Goal: Task Accomplishment & Management: Manage account settings

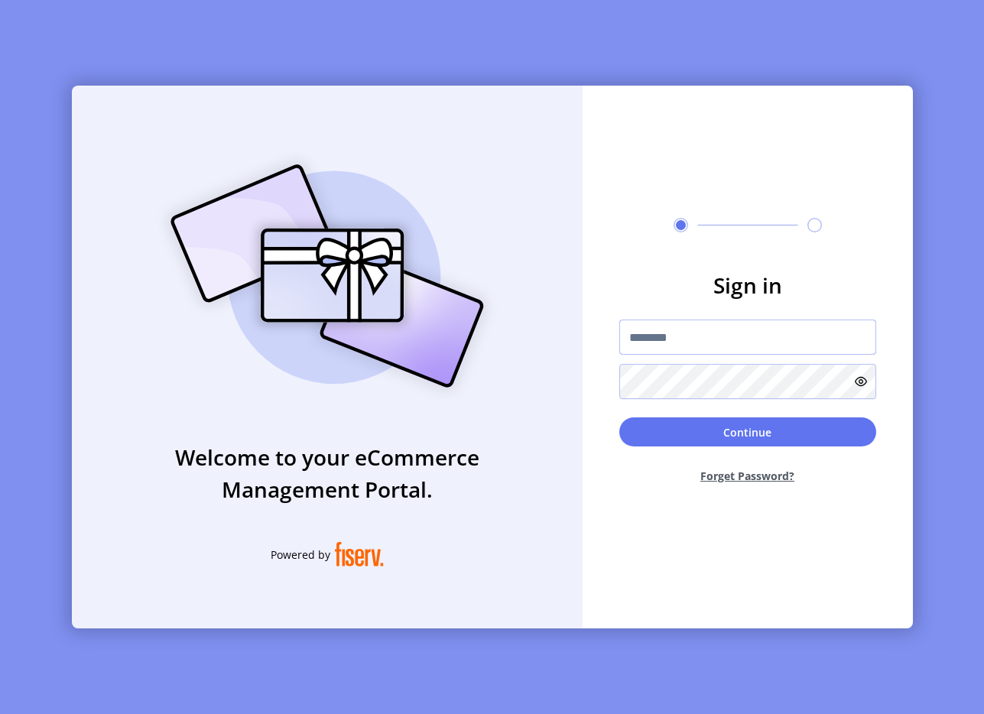
click at [655, 327] on input "text" at bounding box center [747, 337] width 257 height 35
type input "**********"
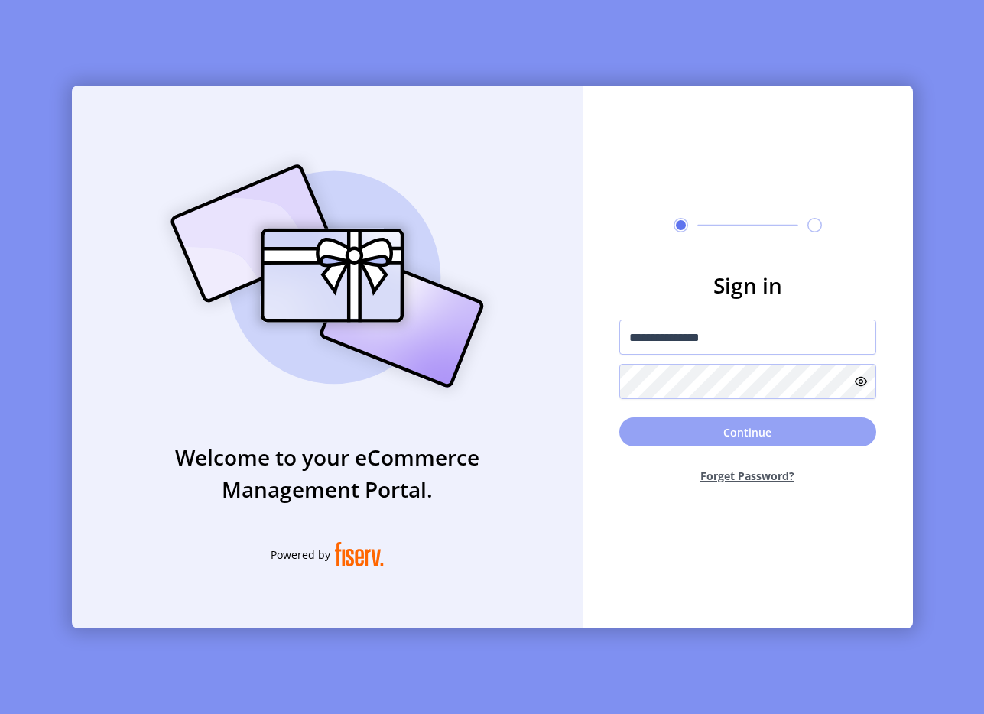
click at [745, 438] on button "Continue" at bounding box center [747, 432] width 257 height 29
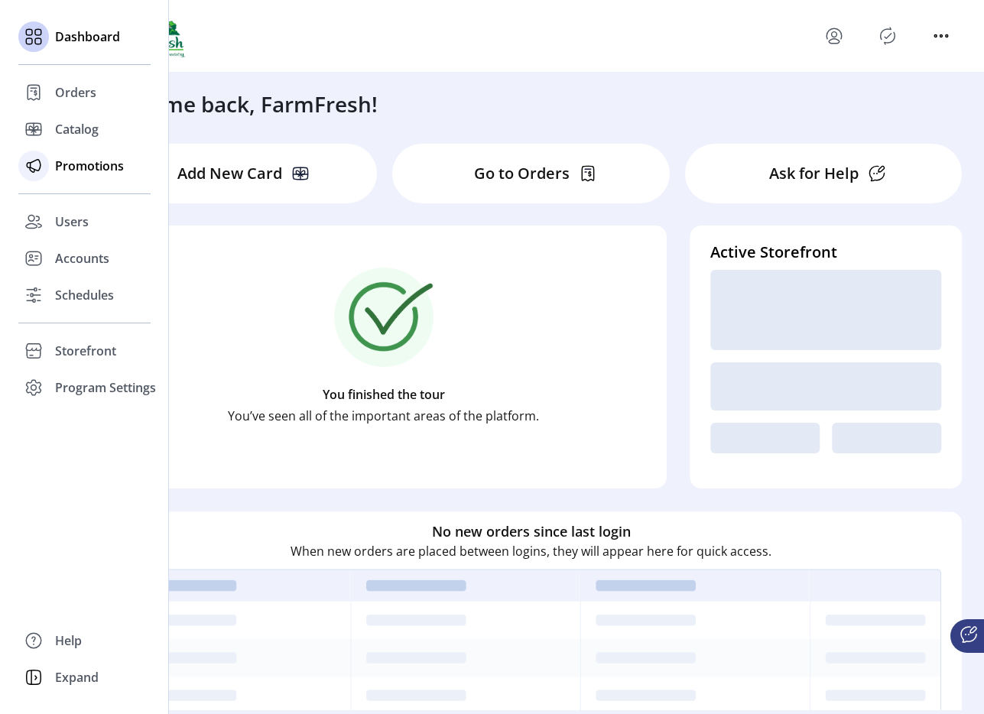
click at [45, 168] on icon at bounding box center [33, 166] width 24 height 24
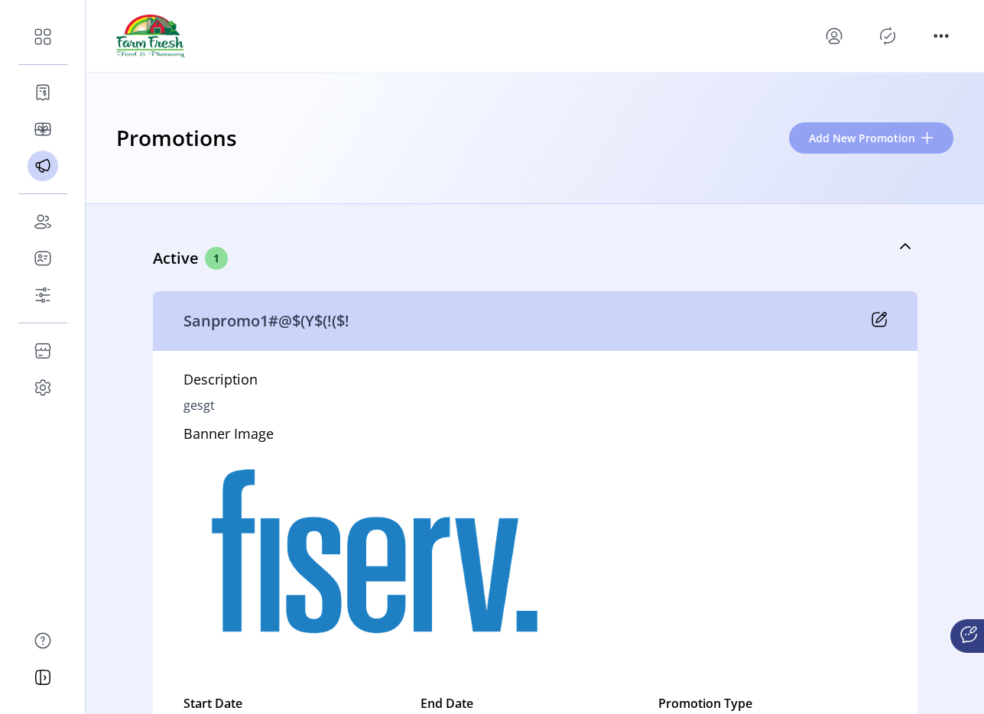
click at [869, 141] on span "Add New Promotion" at bounding box center [862, 138] width 106 height 16
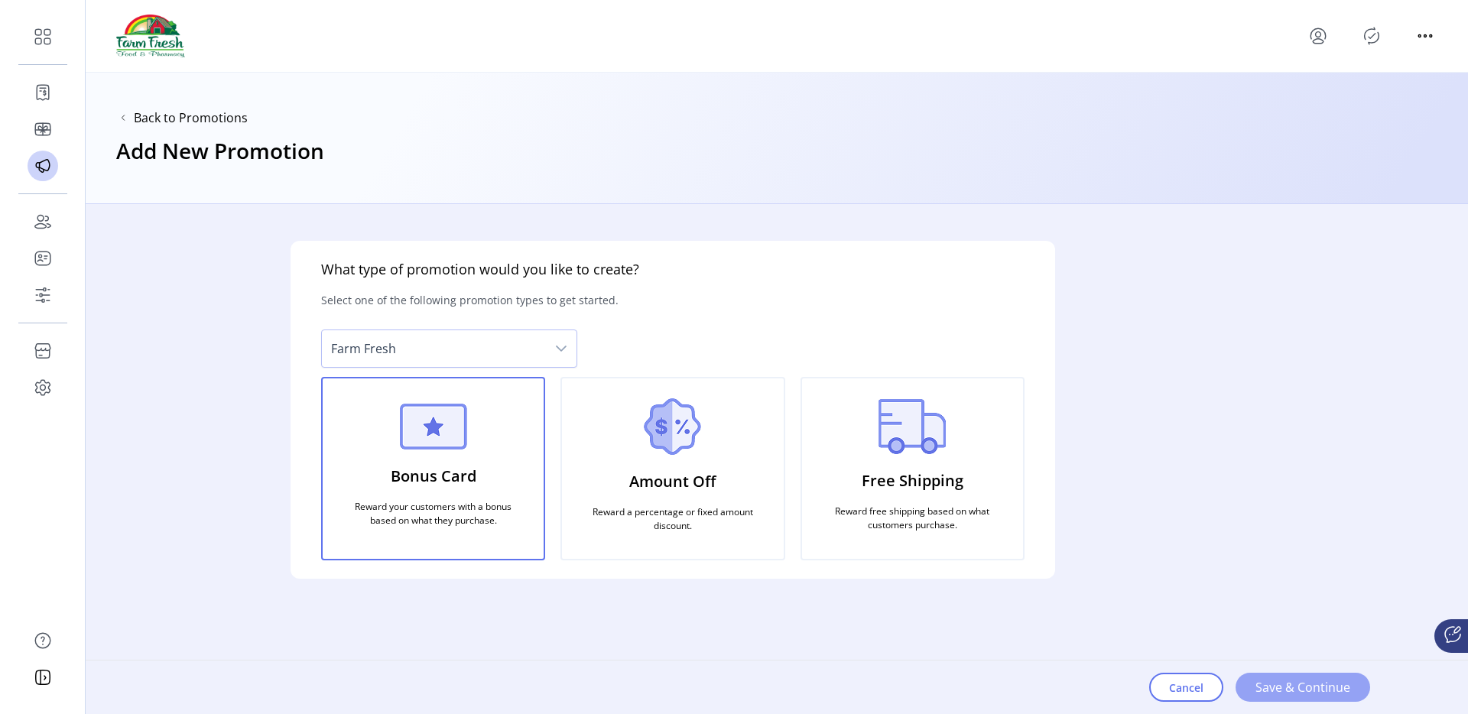
click at [984, 693] on span "Save & Continue" at bounding box center [1303, 687] width 95 height 18
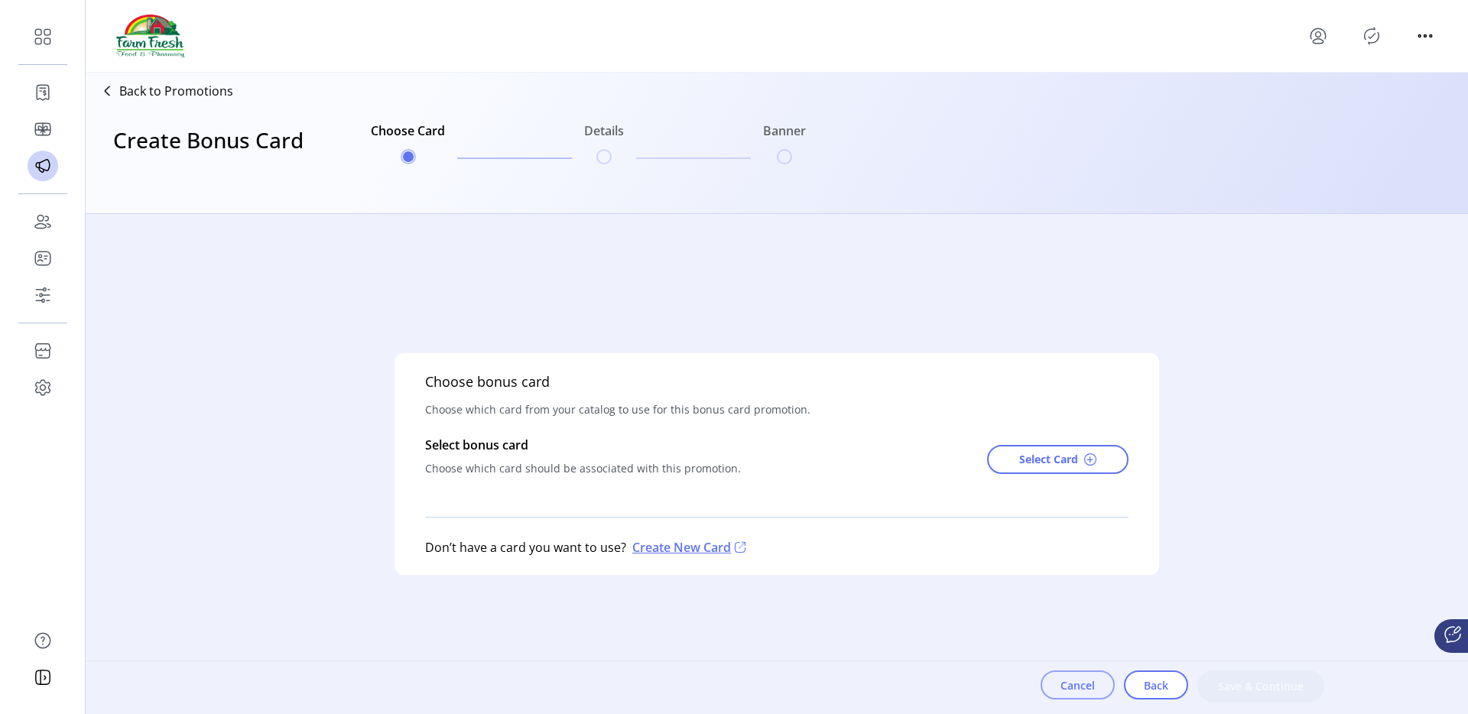
click at [984, 685] on button "Cancel" at bounding box center [1078, 685] width 74 height 29
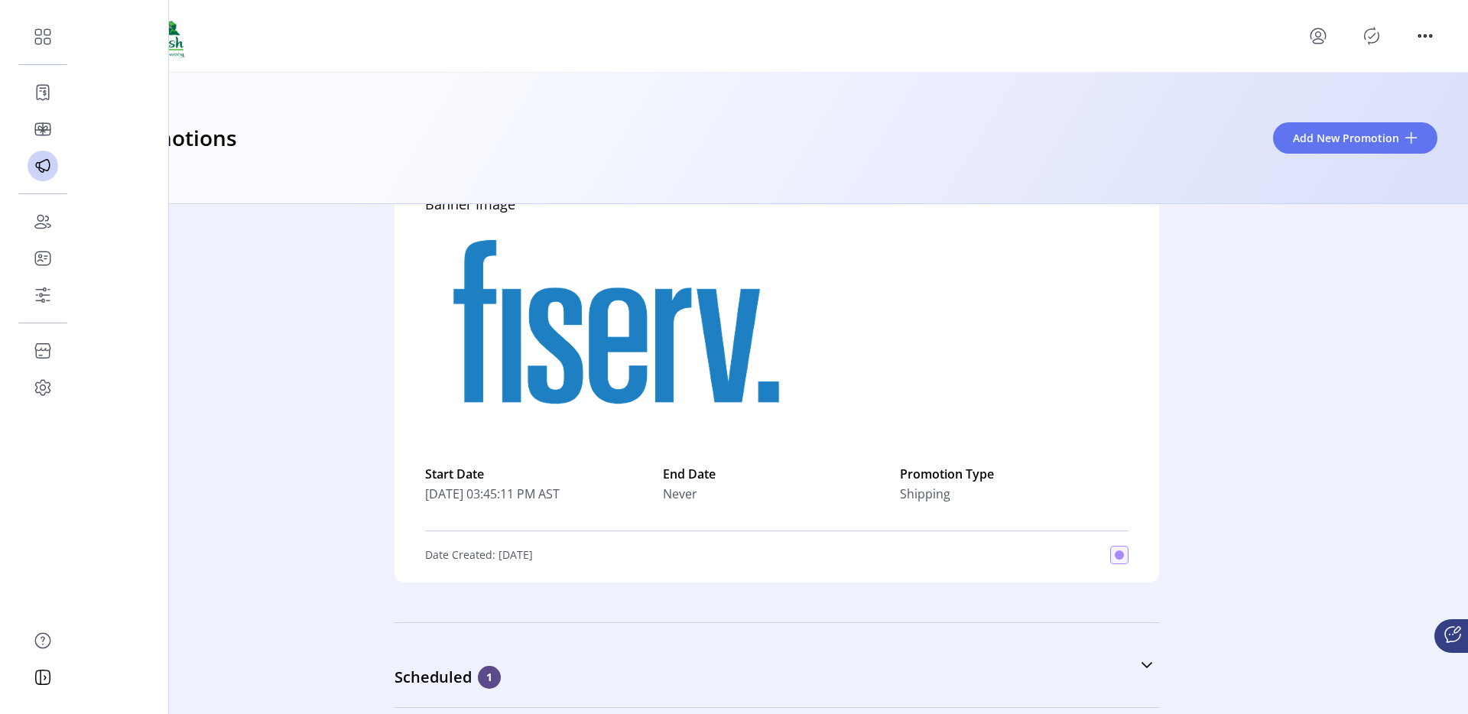
scroll to position [307, 0]
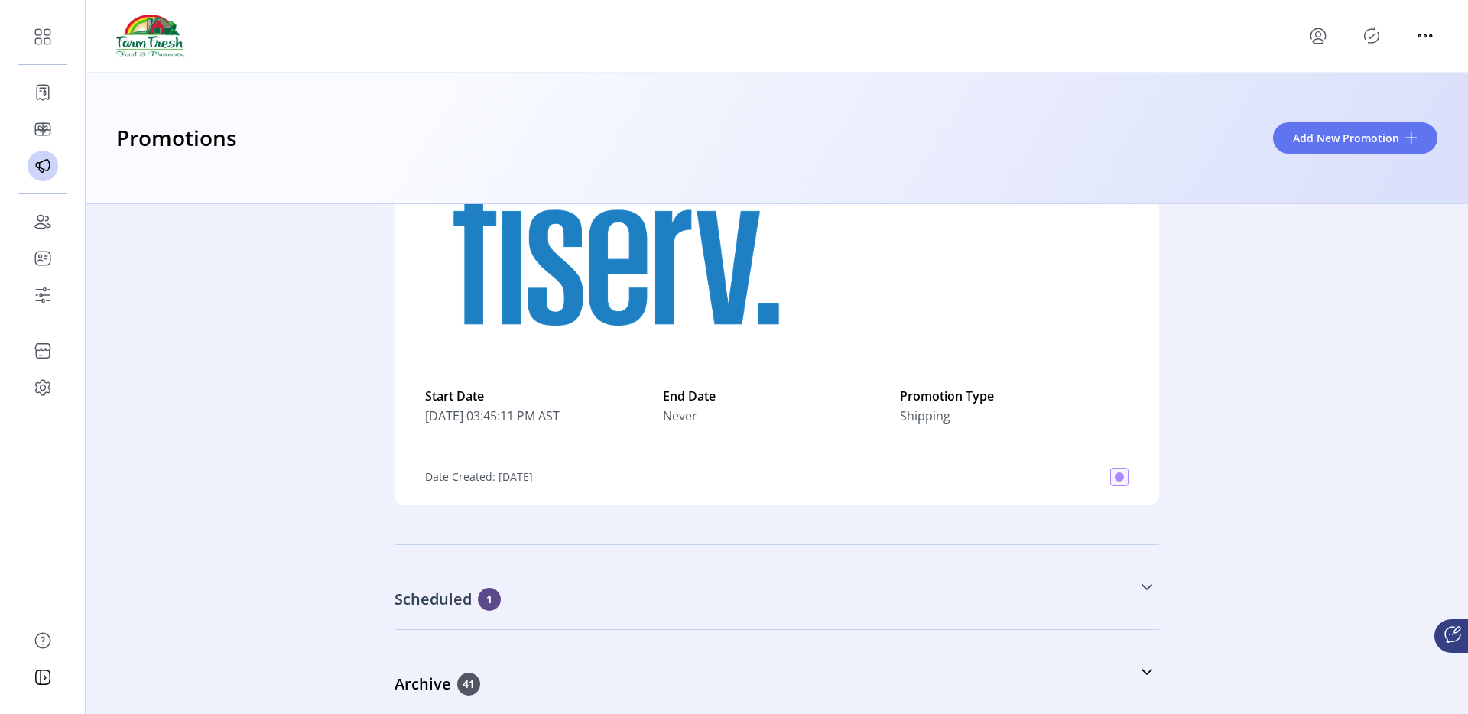
click at [519, 593] on div "Scheduled 1" at bounding box center [701, 599] width 612 height 23
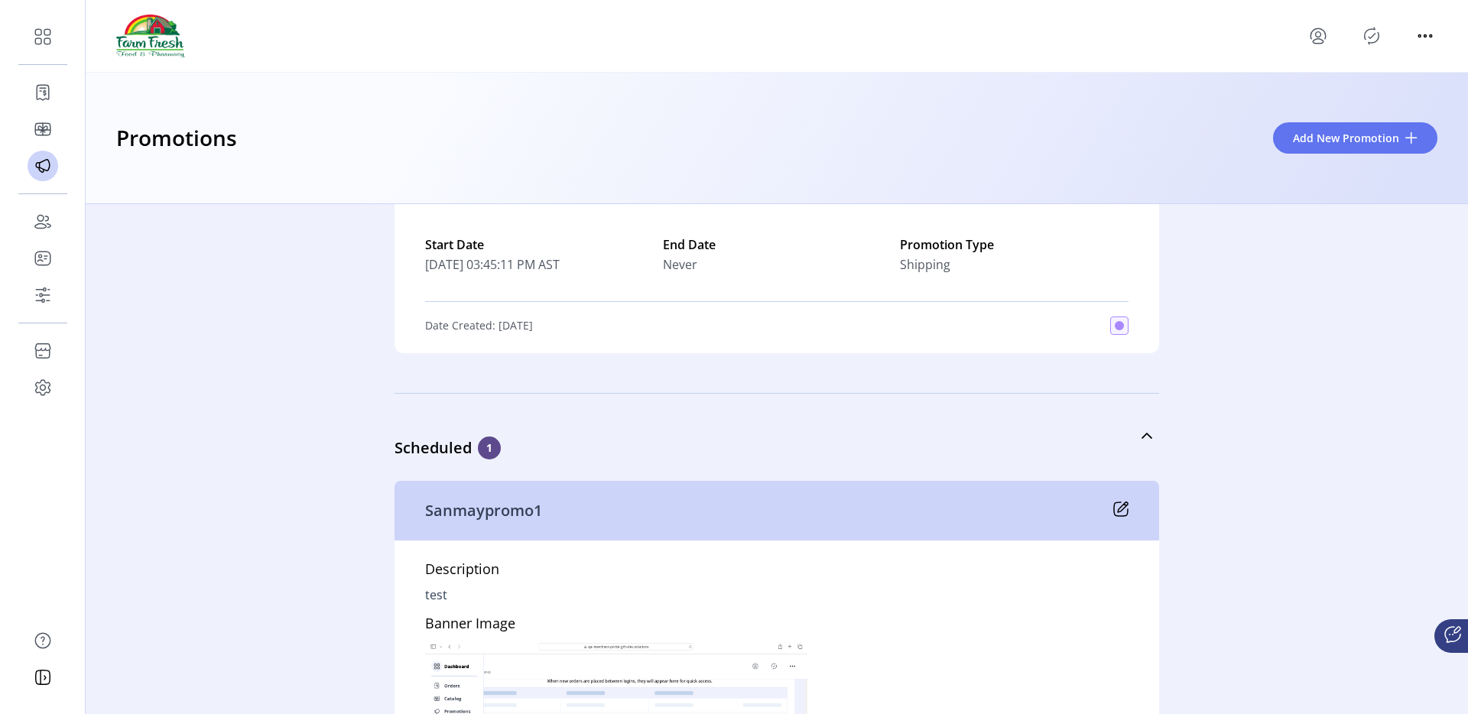
scroll to position [420, 0]
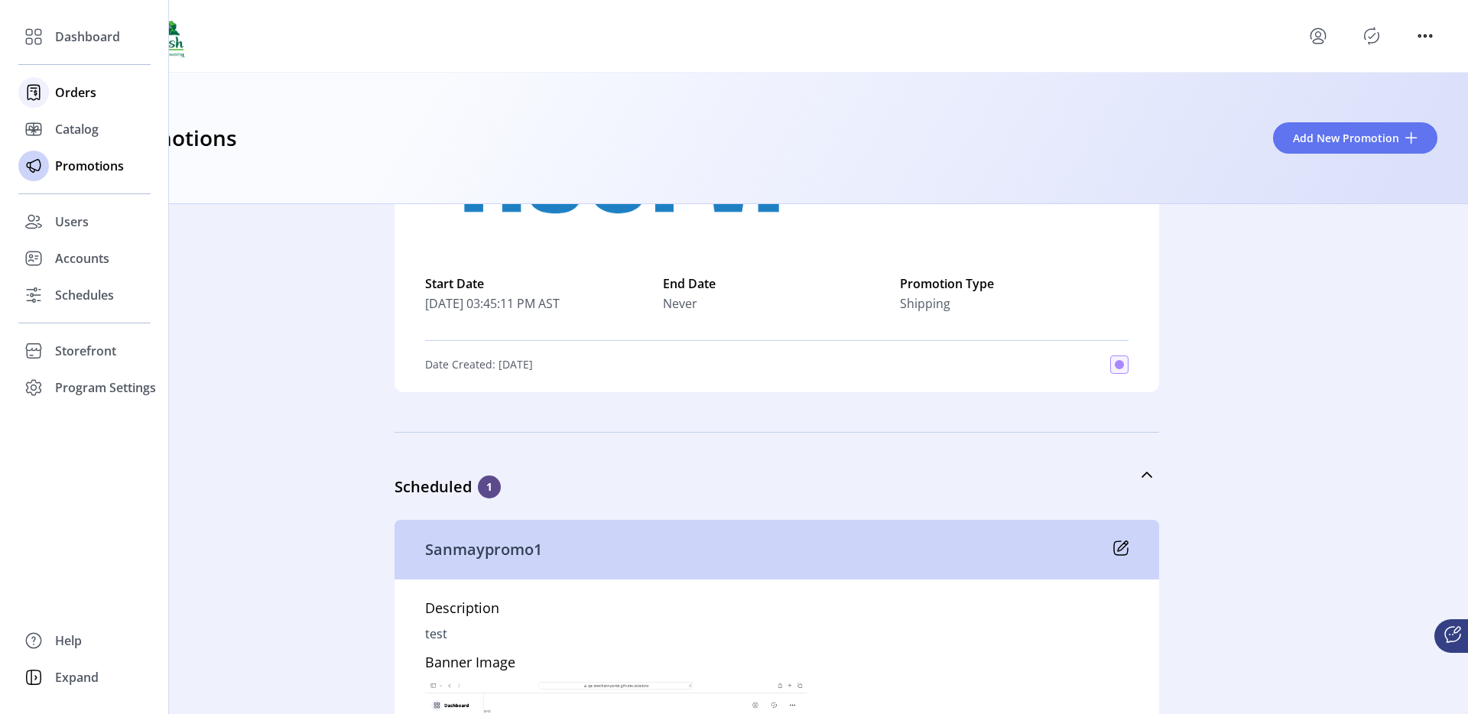
click at [48, 97] on div at bounding box center [33, 92] width 31 height 37
click at [34, 31] on icon at bounding box center [33, 36] width 24 height 24
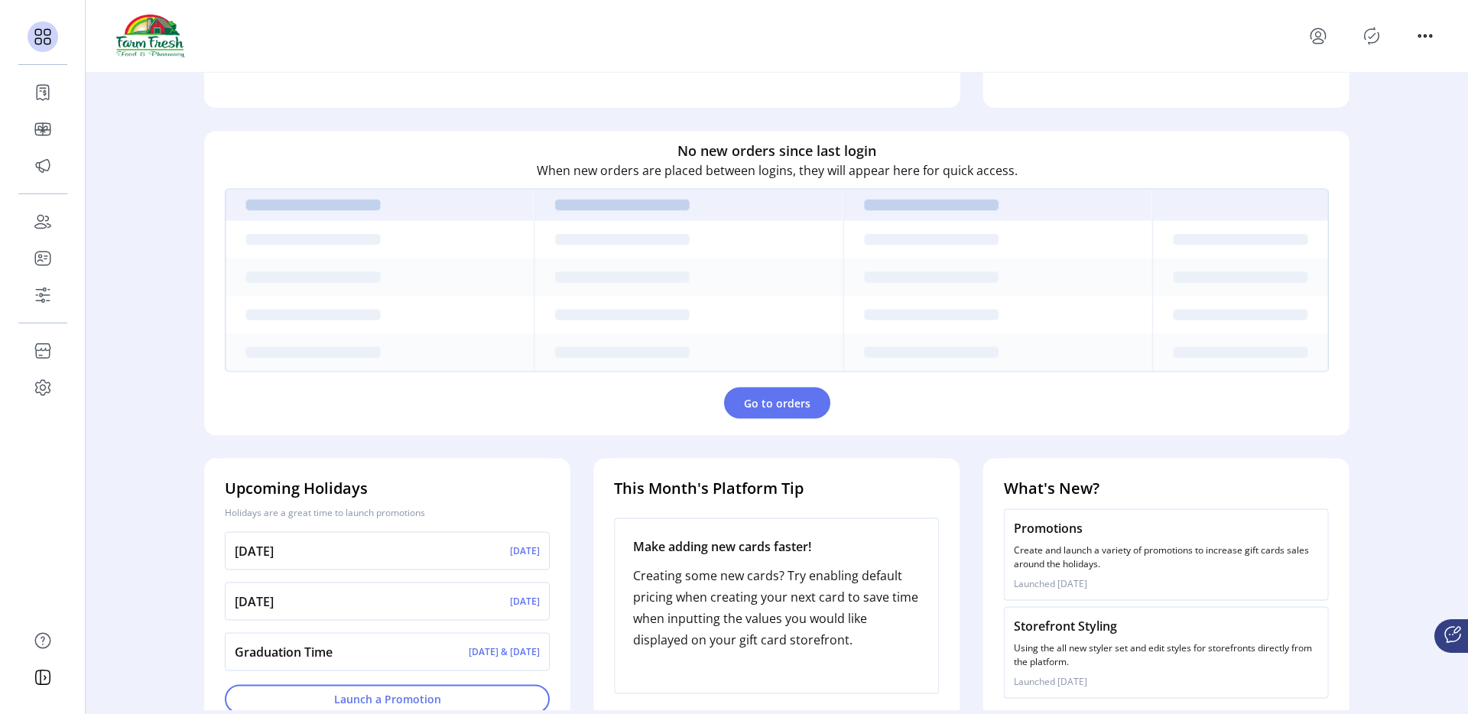
scroll to position [407, 0]
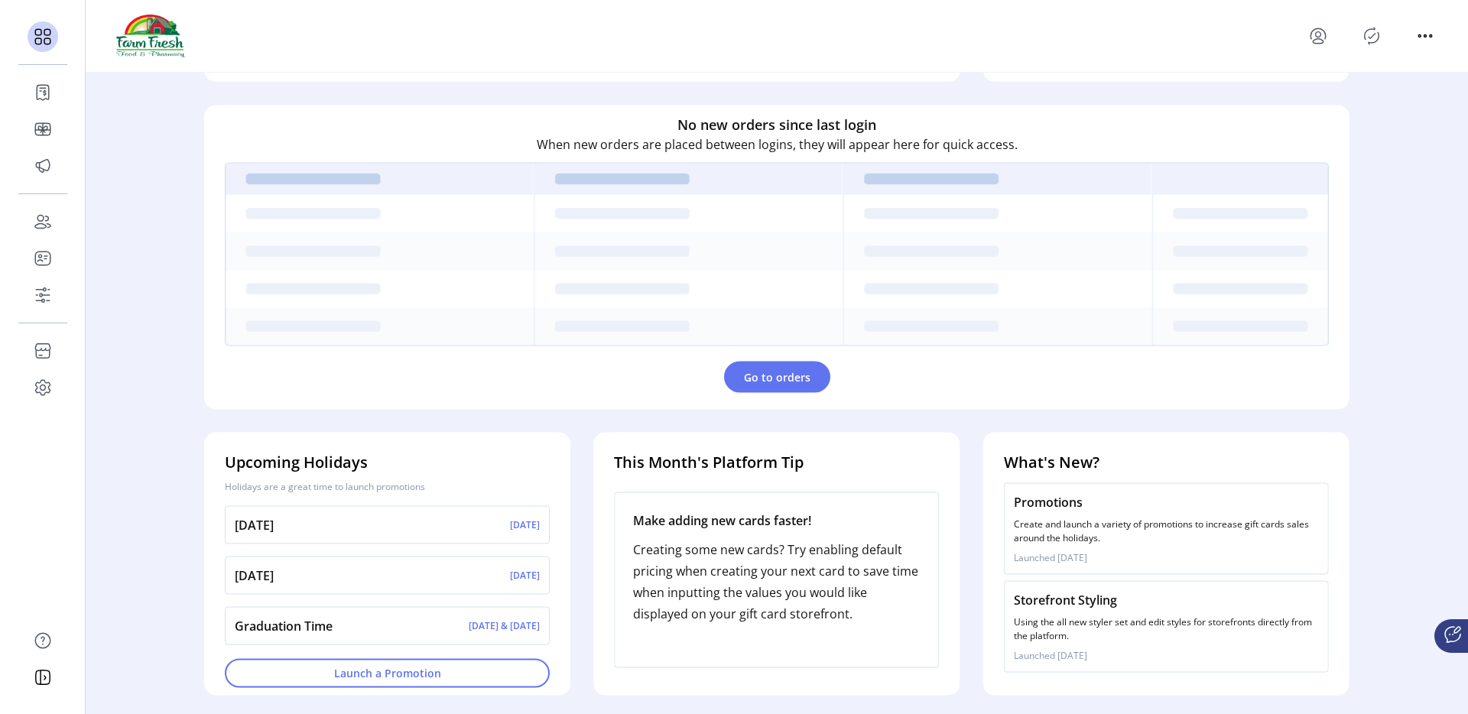
click at [984, 31] on icon "menu" at bounding box center [1318, 36] width 24 height 24
click at [984, 93] on span "Sign Out" at bounding box center [1373, 96] width 115 height 12
